Goal: Task Accomplishment & Management: Complete application form

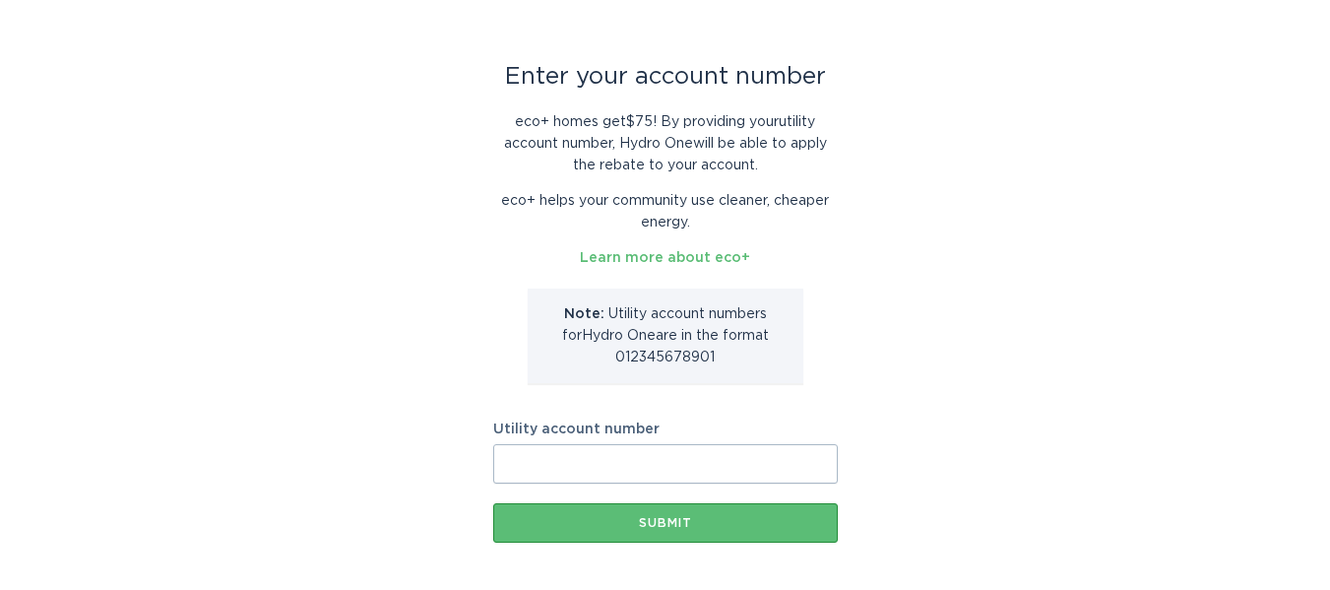
scroll to position [150, 0]
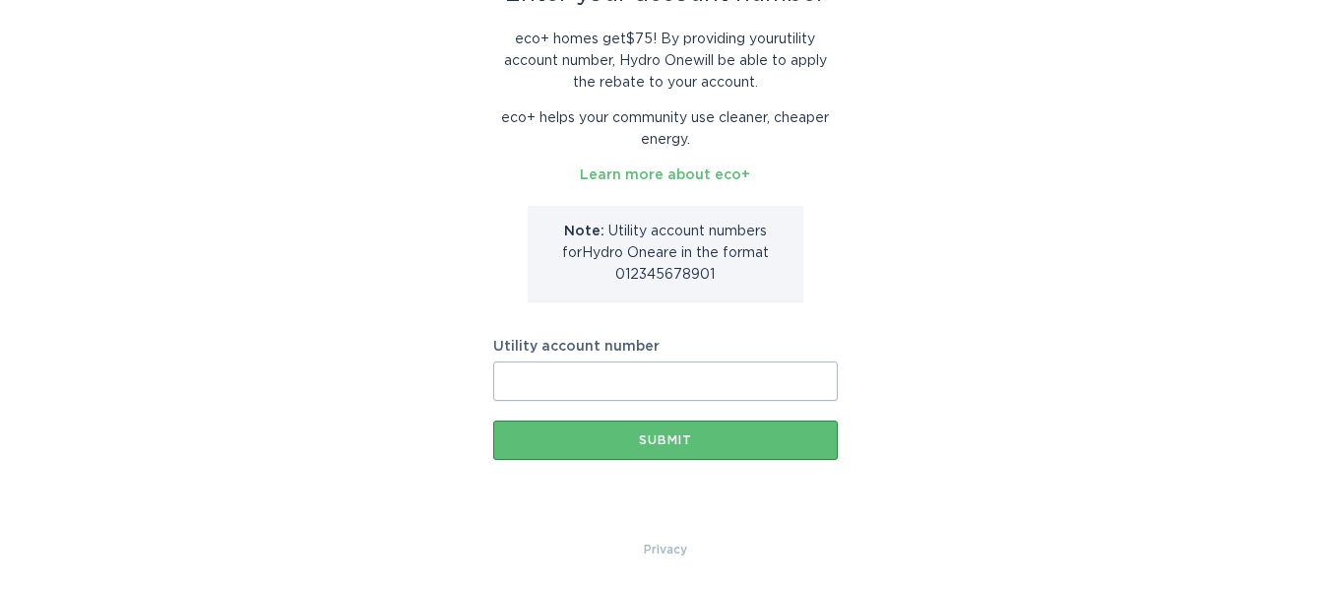
click at [532, 369] on input "Utility account number" at bounding box center [665, 380] width 345 height 39
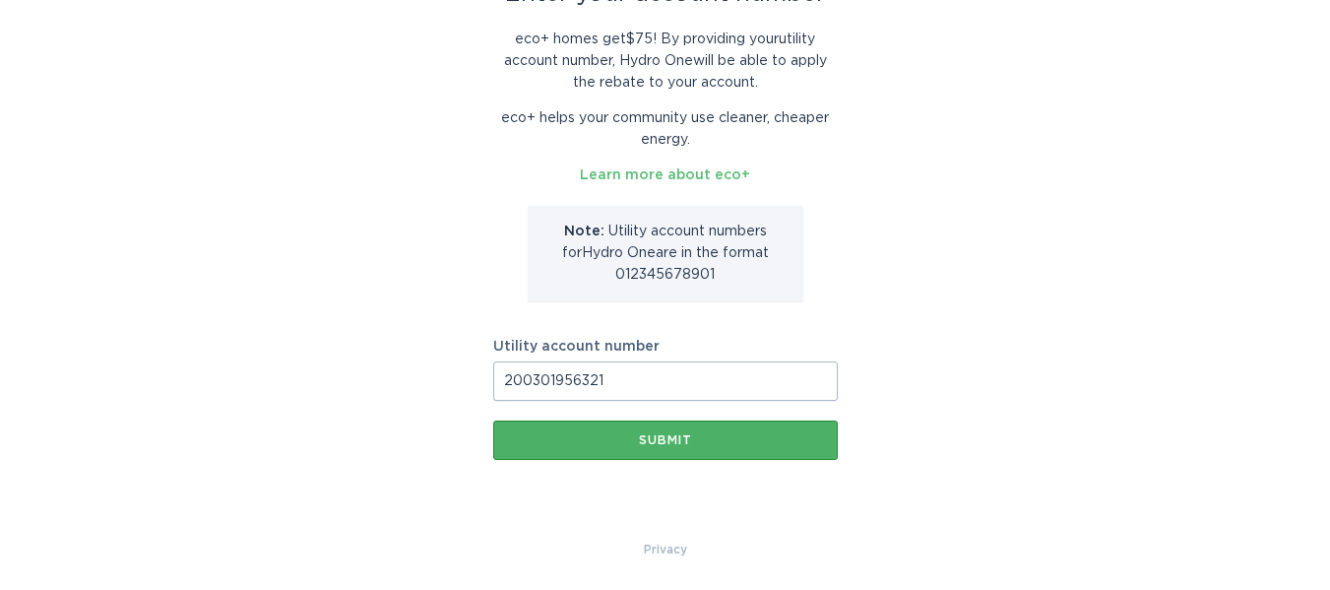
type input "200301956321"
click at [675, 439] on div "Submit" at bounding box center [665, 440] width 325 height 12
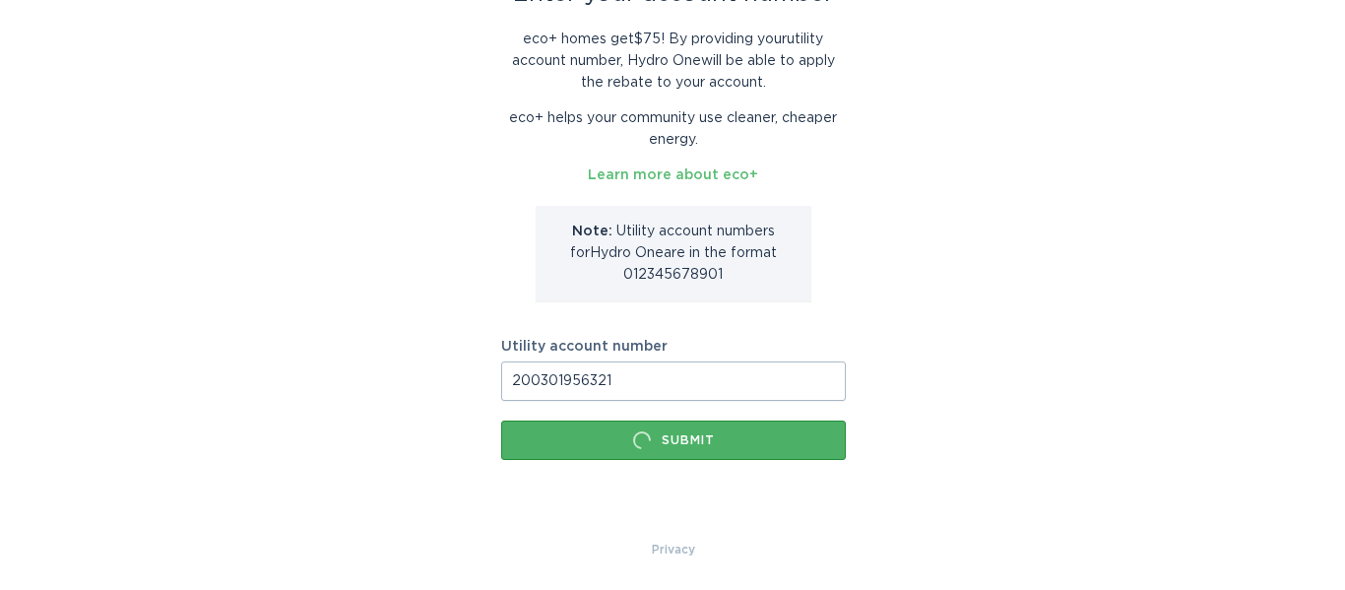
scroll to position [0, 0]
